Goal: Check status: Check status

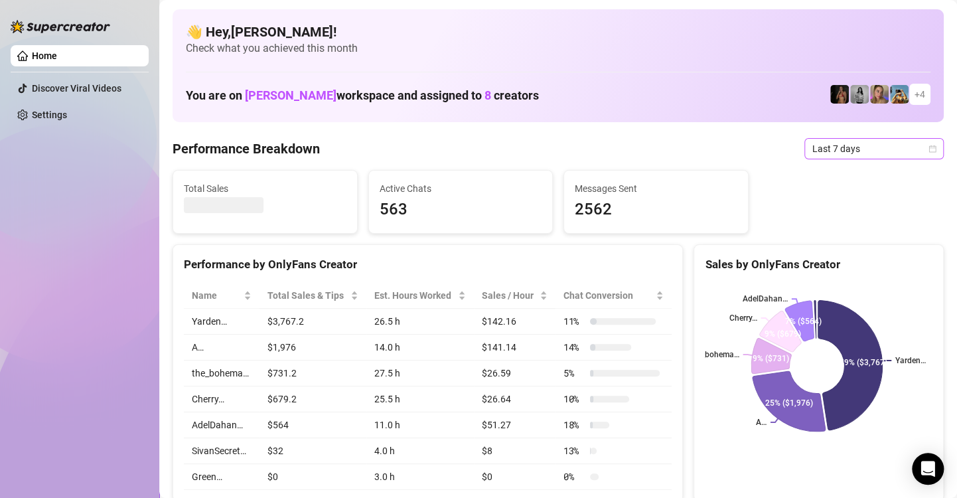
click at [878, 146] on span "Last 7 days" at bounding box center [875, 149] width 124 height 20
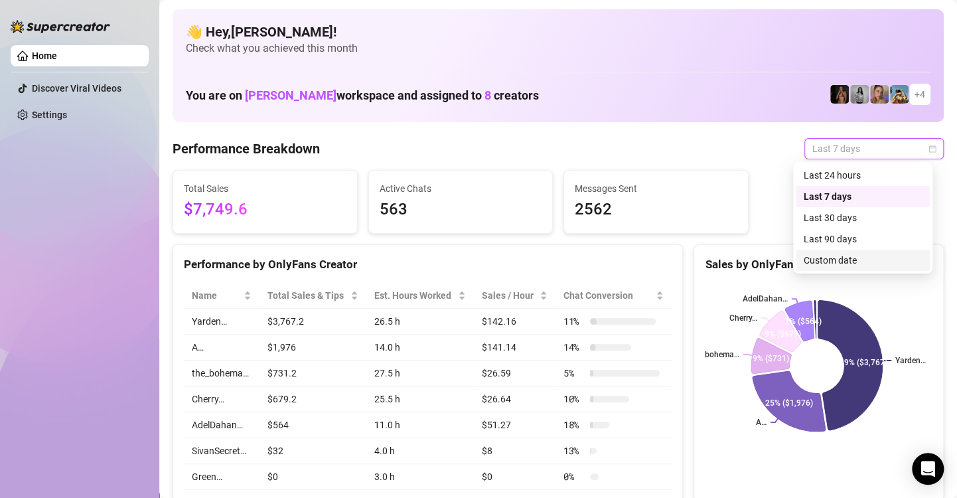
click at [863, 260] on div "Custom date" at bounding box center [863, 260] width 118 height 15
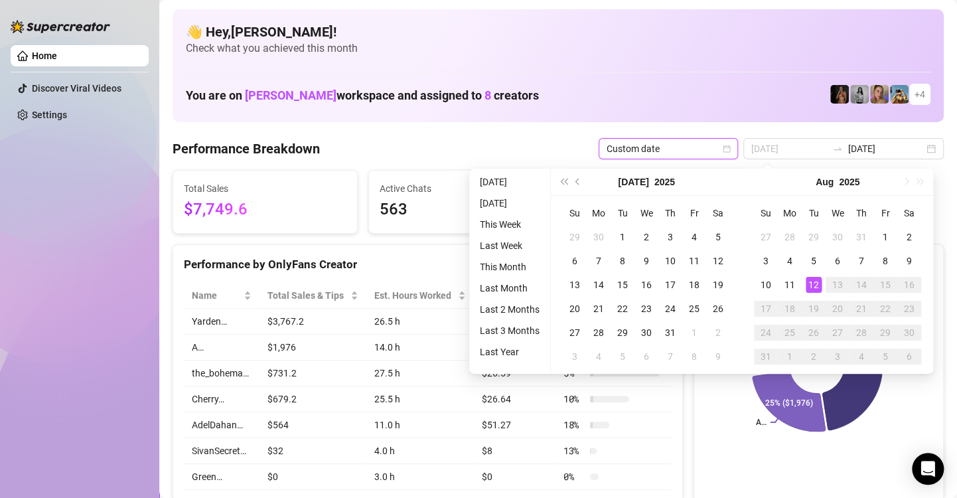
type input "[DATE]"
click at [815, 282] on div "12" at bounding box center [814, 285] width 16 height 16
click at [815, 283] on div "12" at bounding box center [814, 285] width 16 height 16
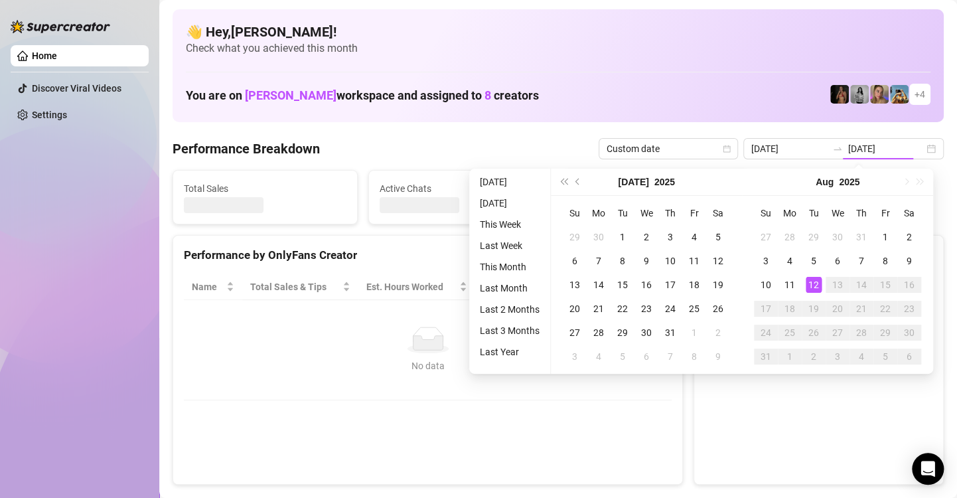
type input "[DATE]"
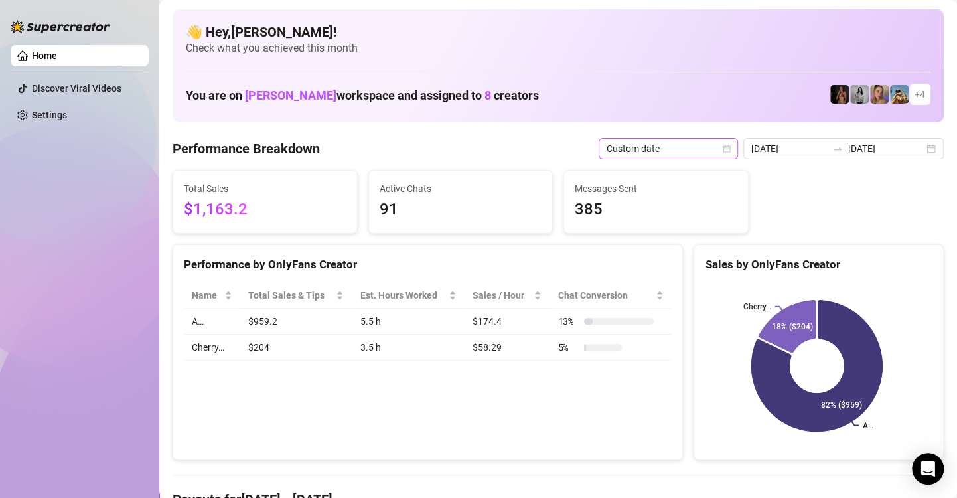
click at [724, 149] on icon "calendar" at bounding box center [727, 149] width 8 height 8
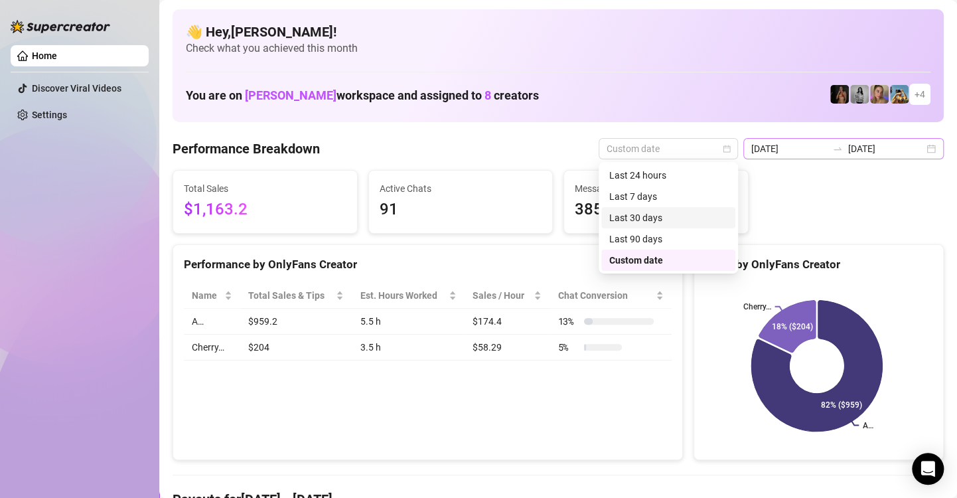
click at [925, 149] on div "[DATE] [DATE]" at bounding box center [844, 148] width 201 height 21
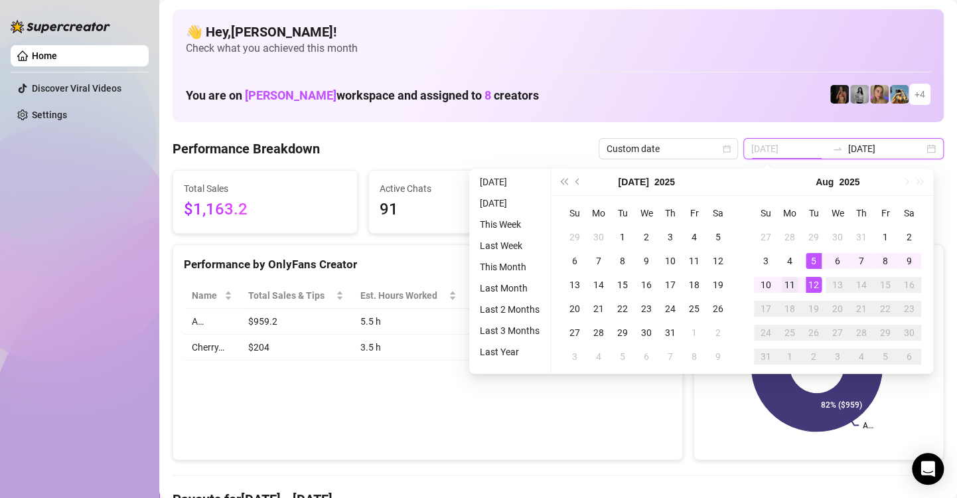
type input "[DATE]"
click at [795, 287] on div "11" at bounding box center [790, 285] width 16 height 16
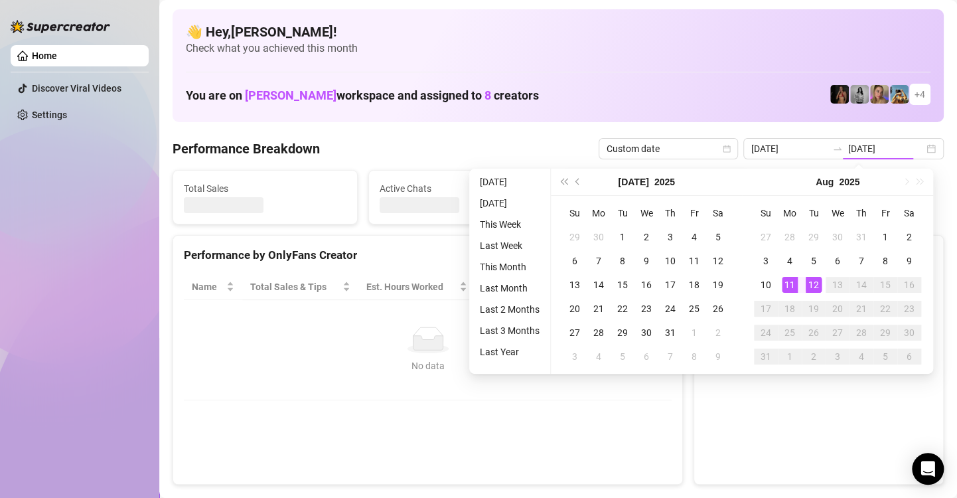
type input "[DATE]"
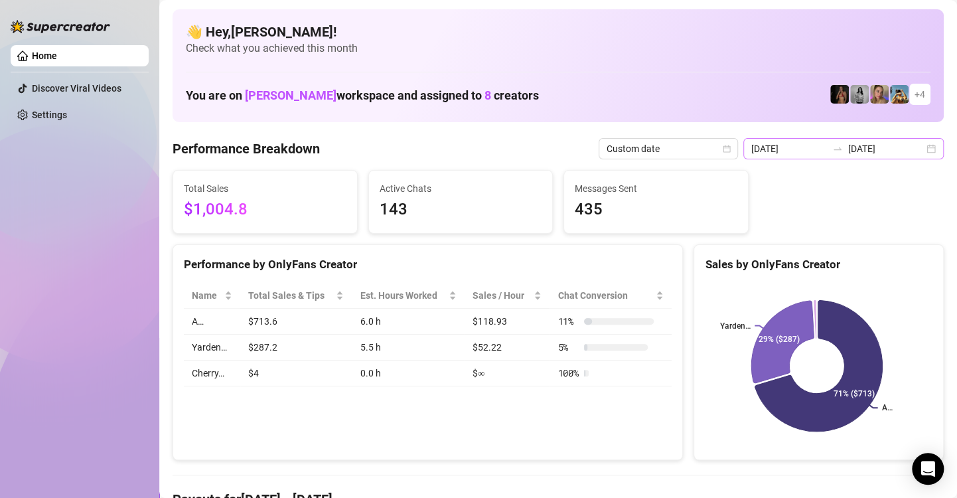
click at [921, 150] on div "[DATE] [DATE]" at bounding box center [844, 148] width 201 height 21
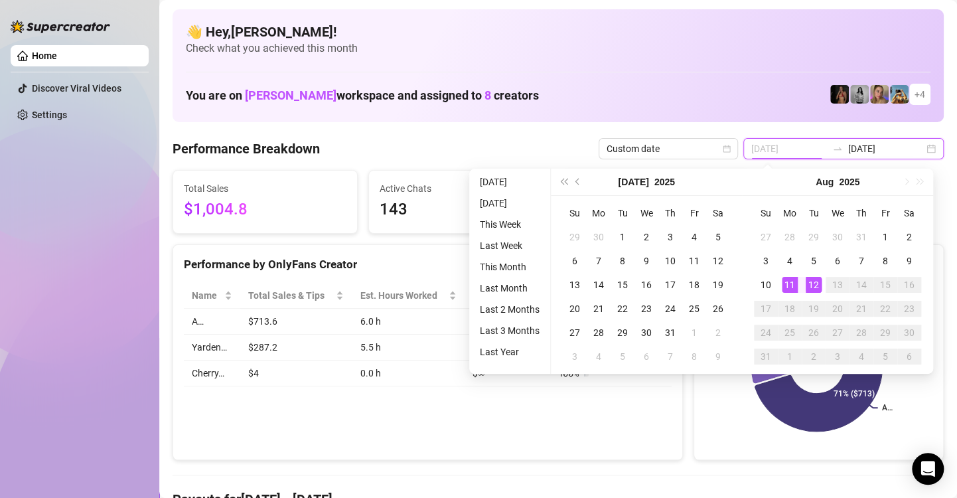
type input "[DATE]"
click at [817, 285] on div "12" at bounding box center [814, 285] width 16 height 16
click at [817, 284] on div "12" at bounding box center [814, 285] width 16 height 16
type input "[DATE]"
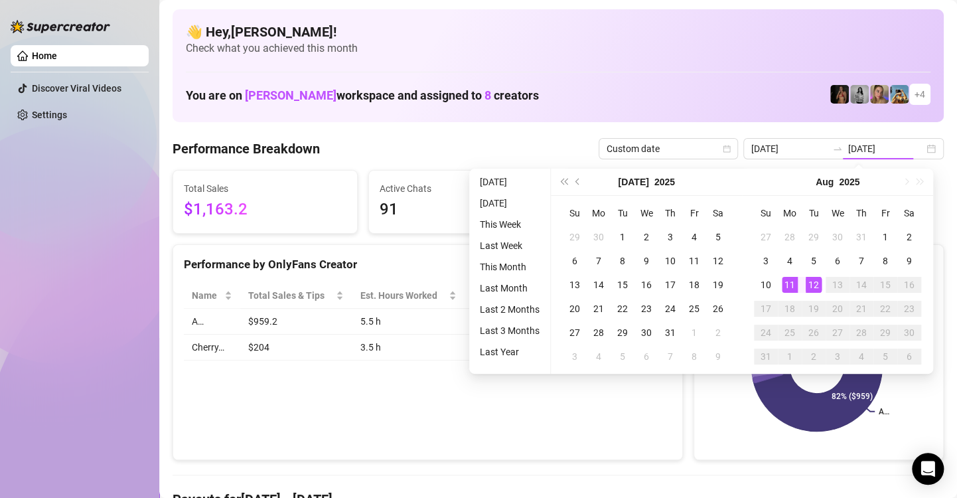
type input "[DATE]"
